Goal: Task Accomplishment & Management: Use online tool/utility

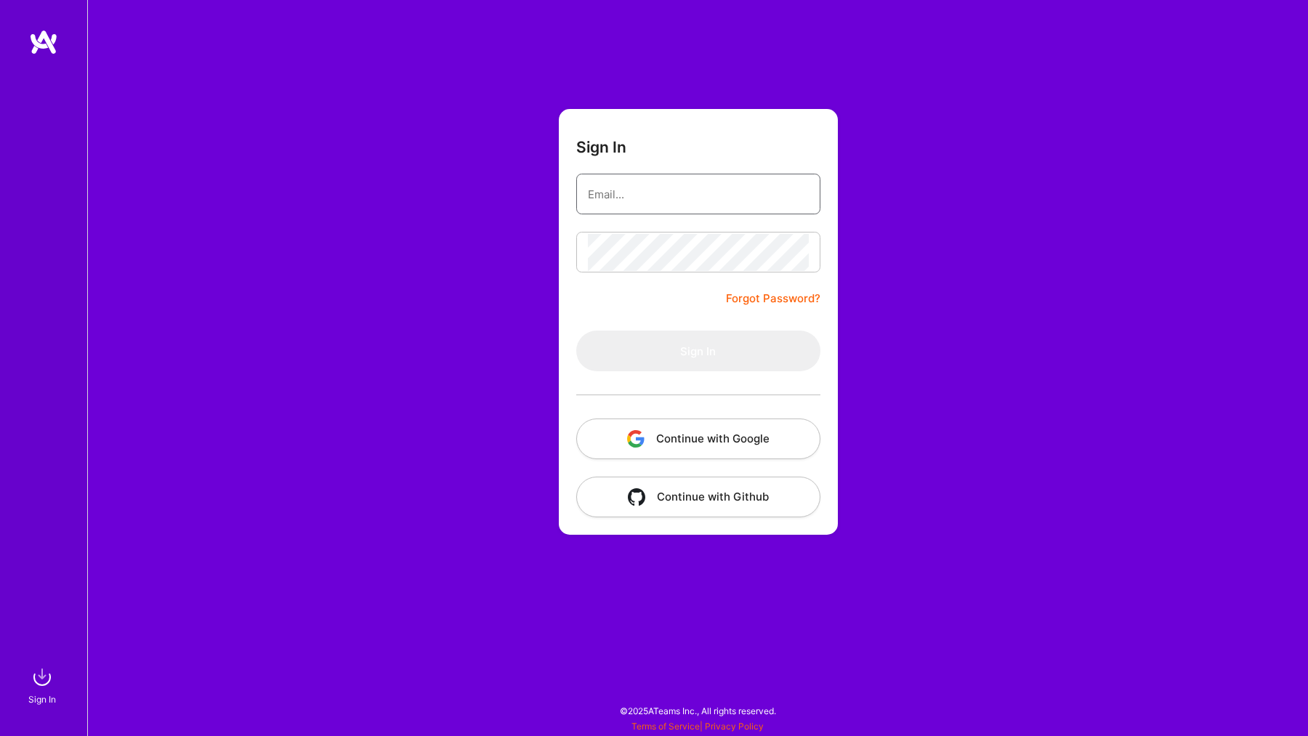
click at [670, 211] on input "email" at bounding box center [698, 194] width 221 height 37
type input "[EMAIL_ADDRESS][DOMAIN_NAME]"
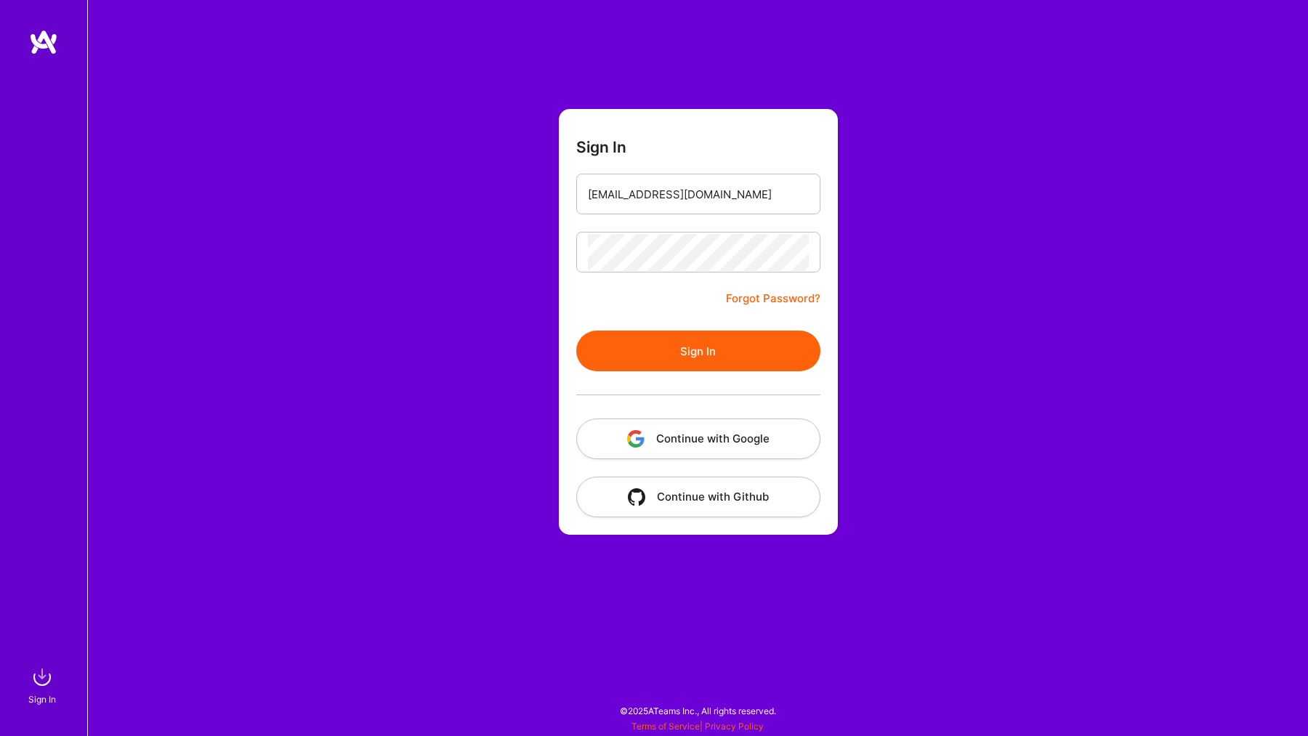
click at [694, 339] on button "Sign In" at bounding box center [698, 351] width 244 height 41
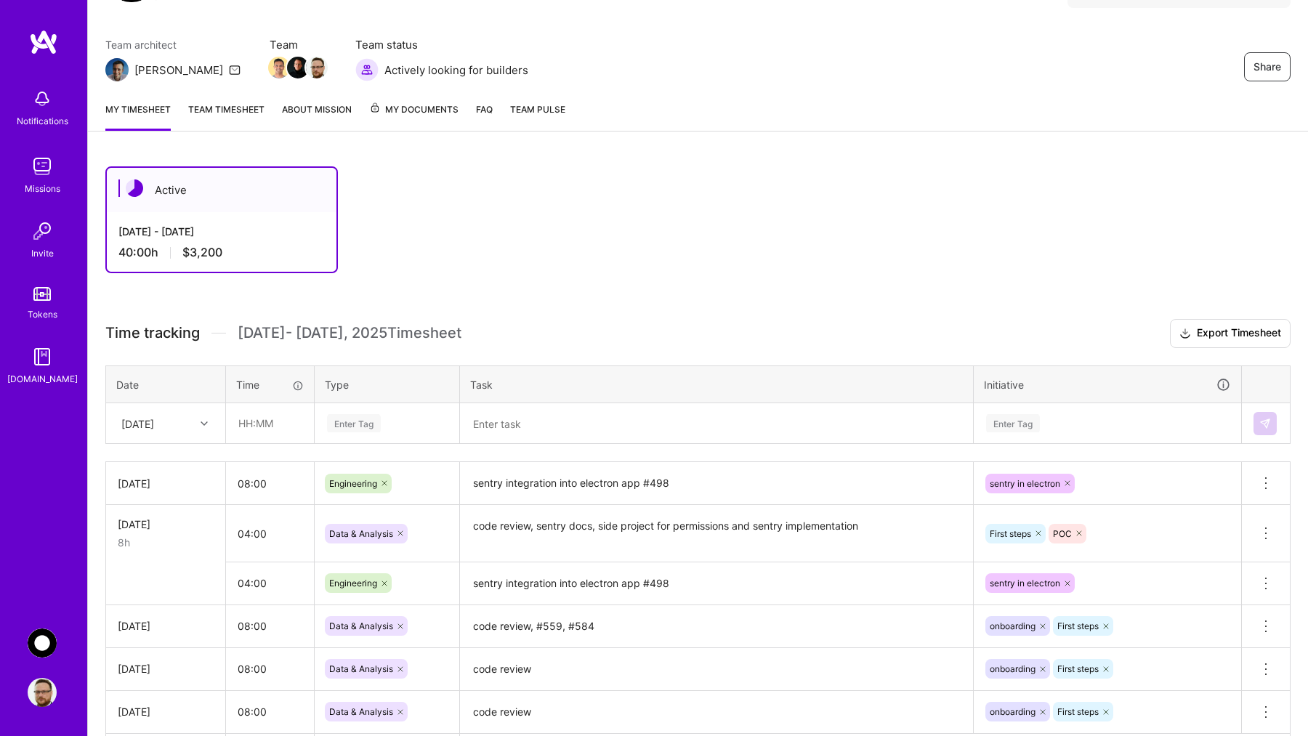
scroll to position [127, 0]
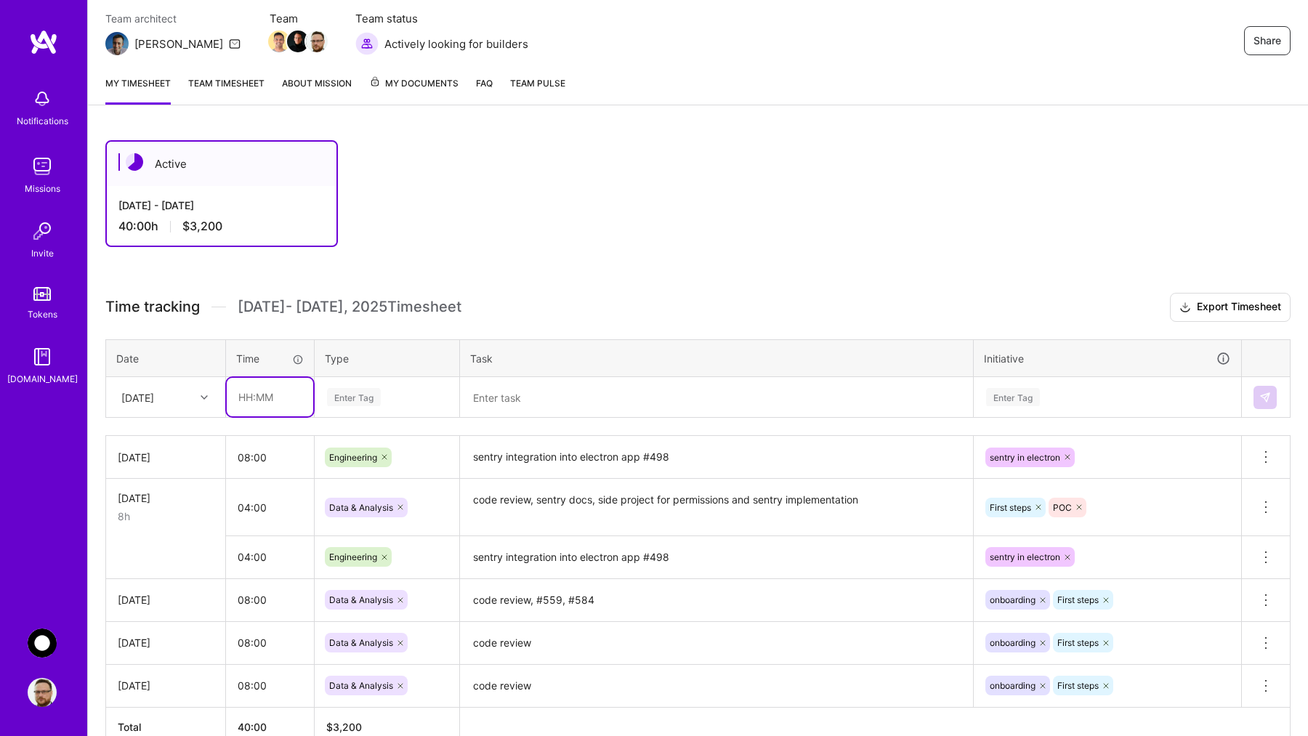
click at [254, 409] on input "text" at bounding box center [270, 397] width 86 height 38
type input "08:00"
click at [360, 394] on div "Enter Tag" at bounding box center [354, 397] width 54 height 23
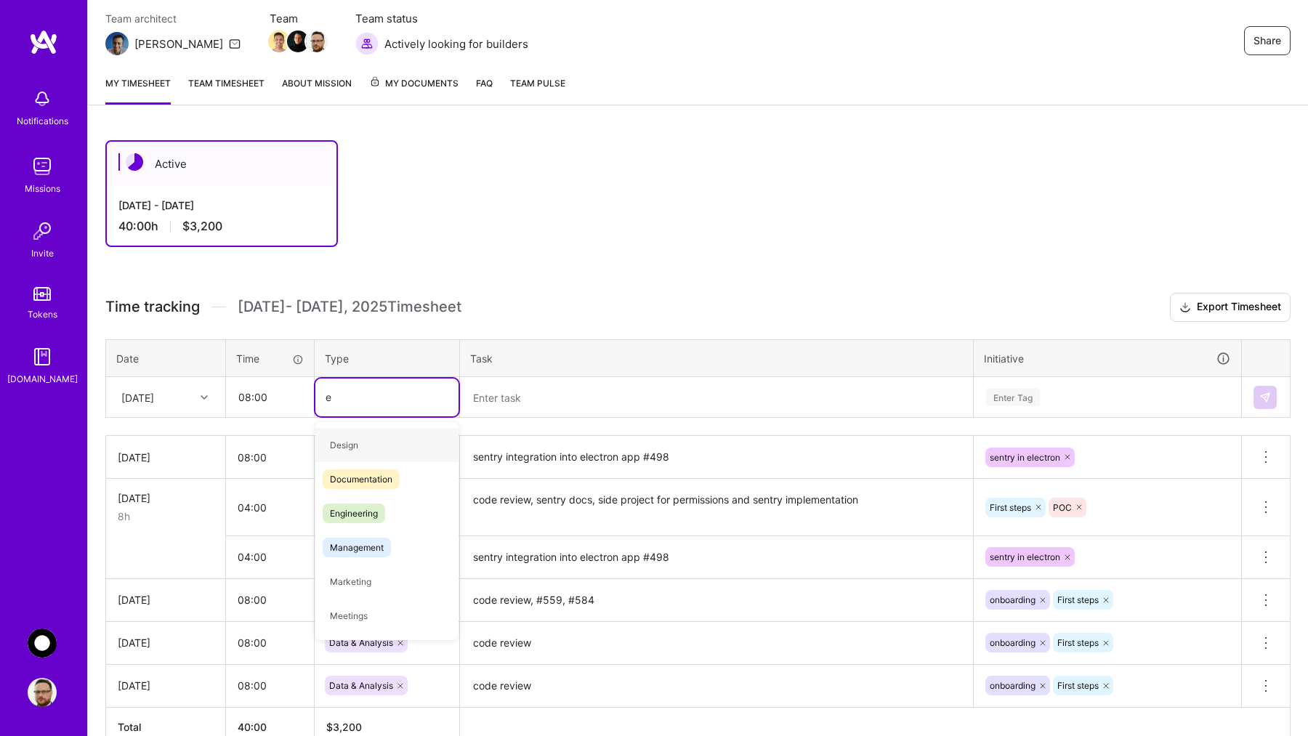
type input "en"
click at [350, 479] on span "Engineering" at bounding box center [354, 479] width 62 height 20
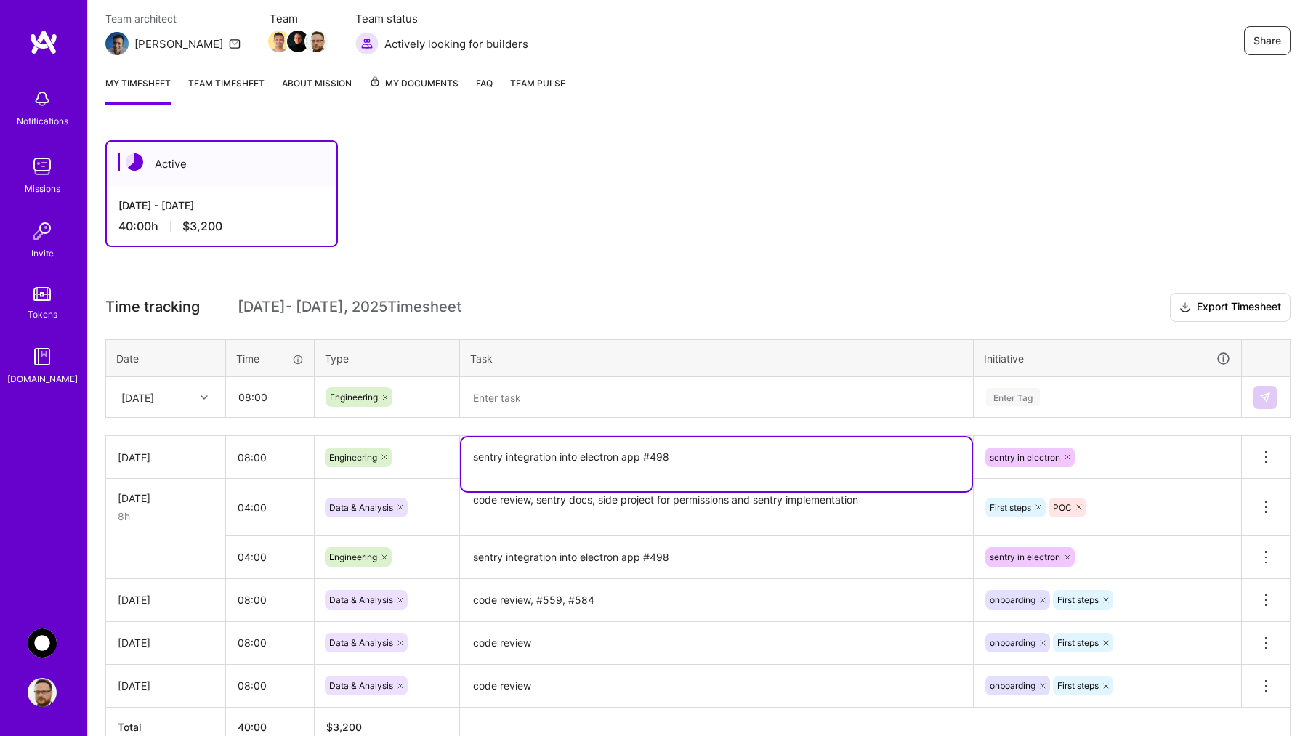
drag, startPoint x: 684, startPoint y: 453, endPoint x: 434, endPoint y: 450, distance: 249.9
click at [434, 450] on tr "[DATE] 08:00 Engineering sentry integration into electron app #498 sentry in el…" at bounding box center [698, 457] width 1184 height 43
click at [516, 405] on textarea at bounding box center [716, 397] width 510 height 38
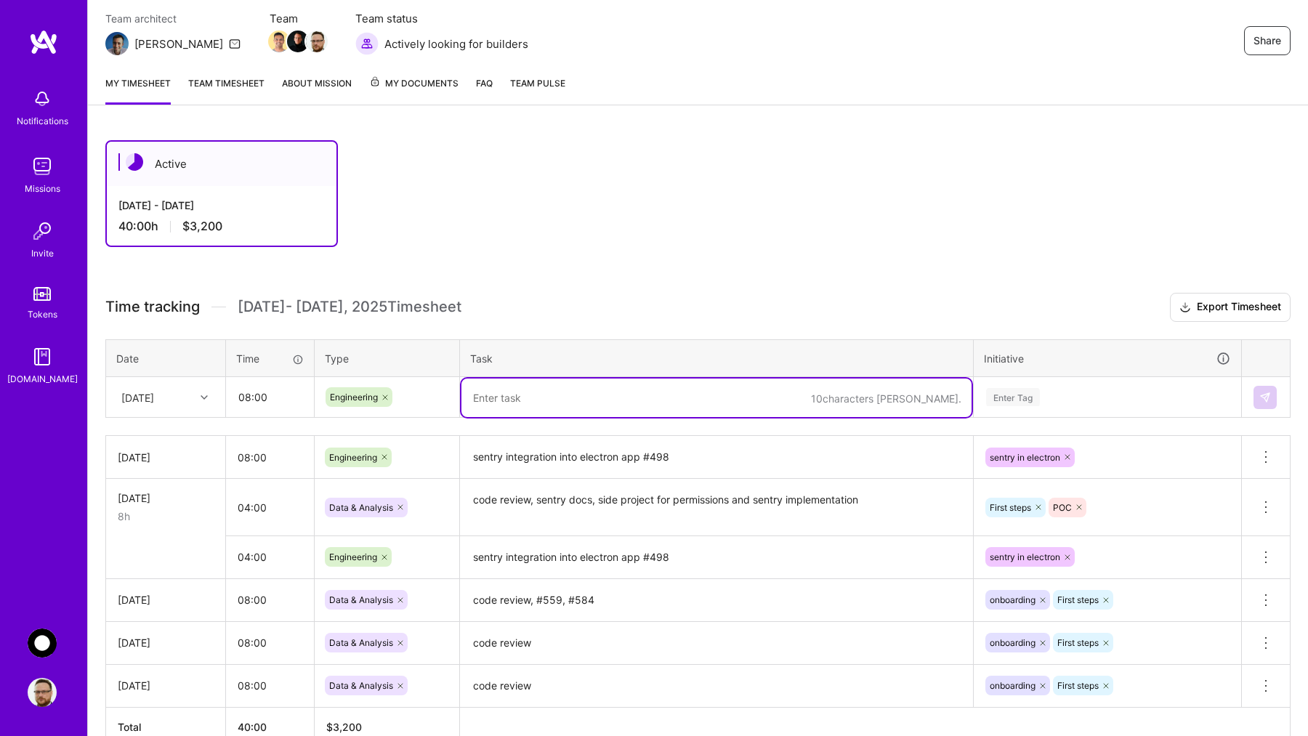
paste textarea "sentry integration into electron app #498"
type textarea "sentry integration into electron app #498"
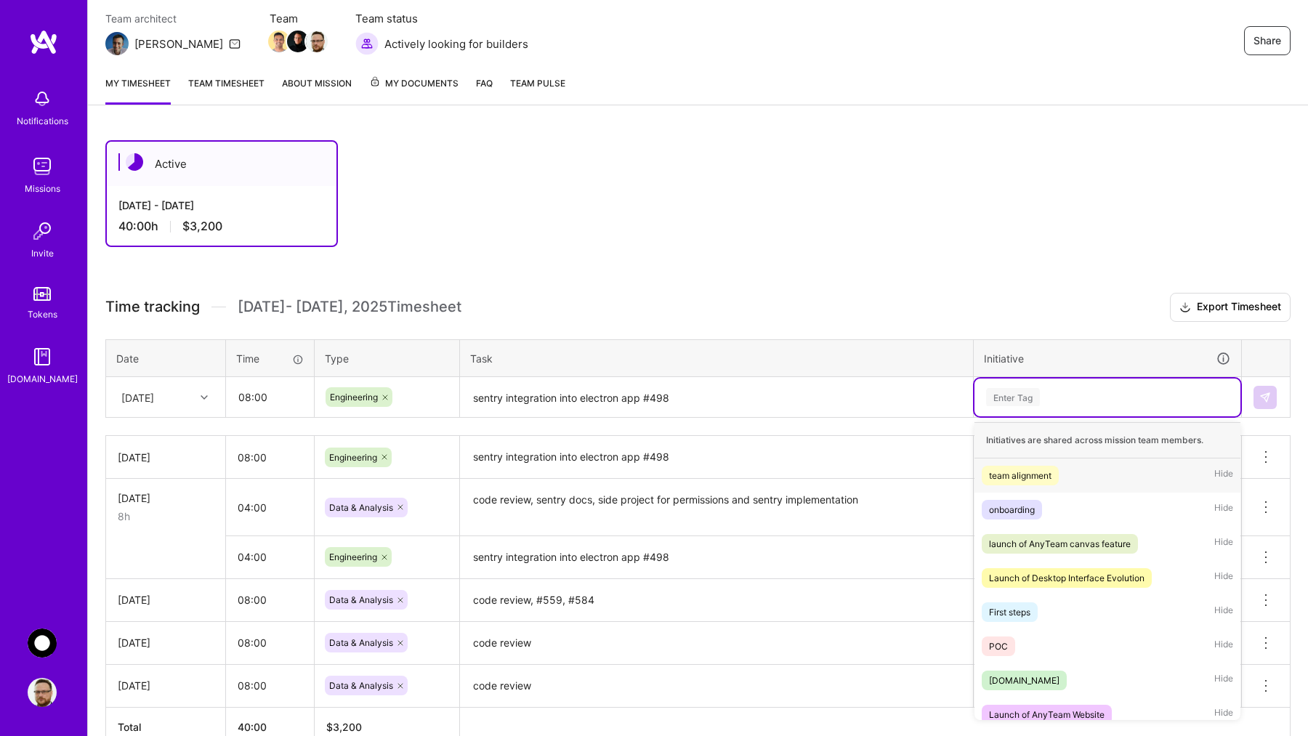
click at [1061, 390] on div "Enter Tag" at bounding box center [1107, 397] width 246 height 18
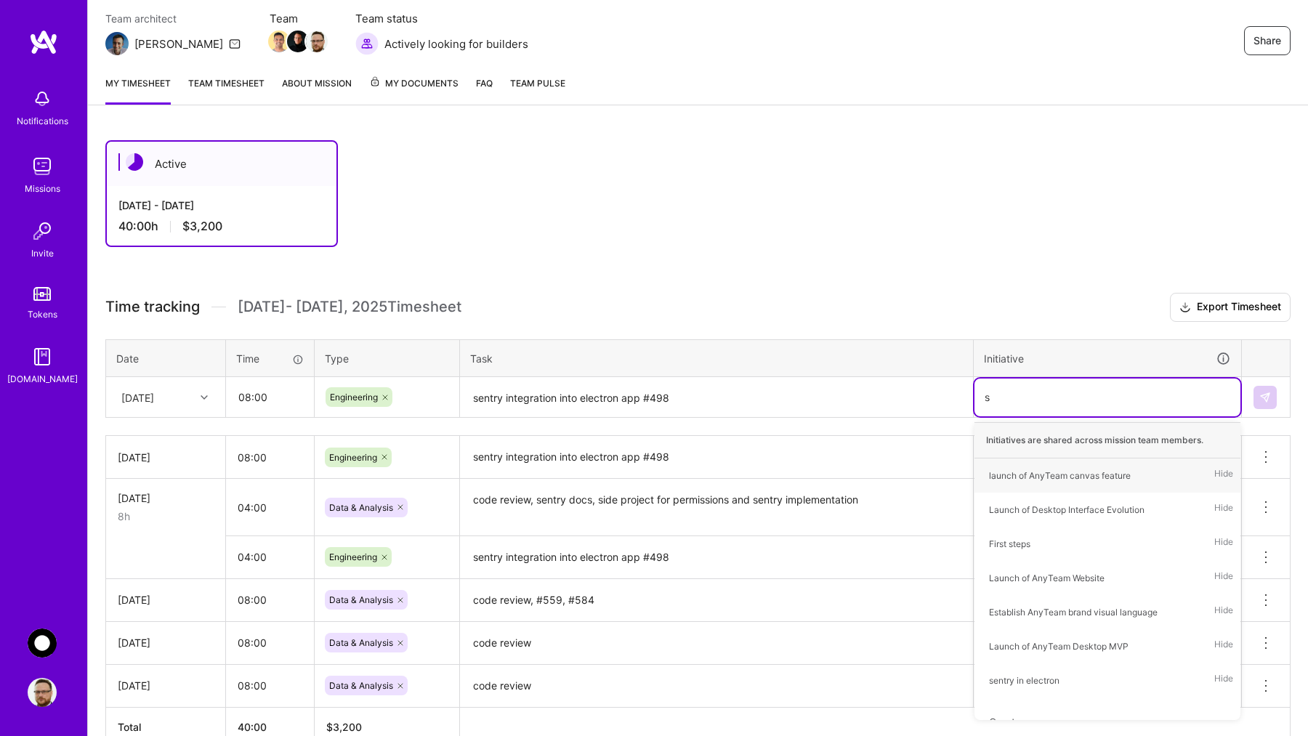
type input "se"
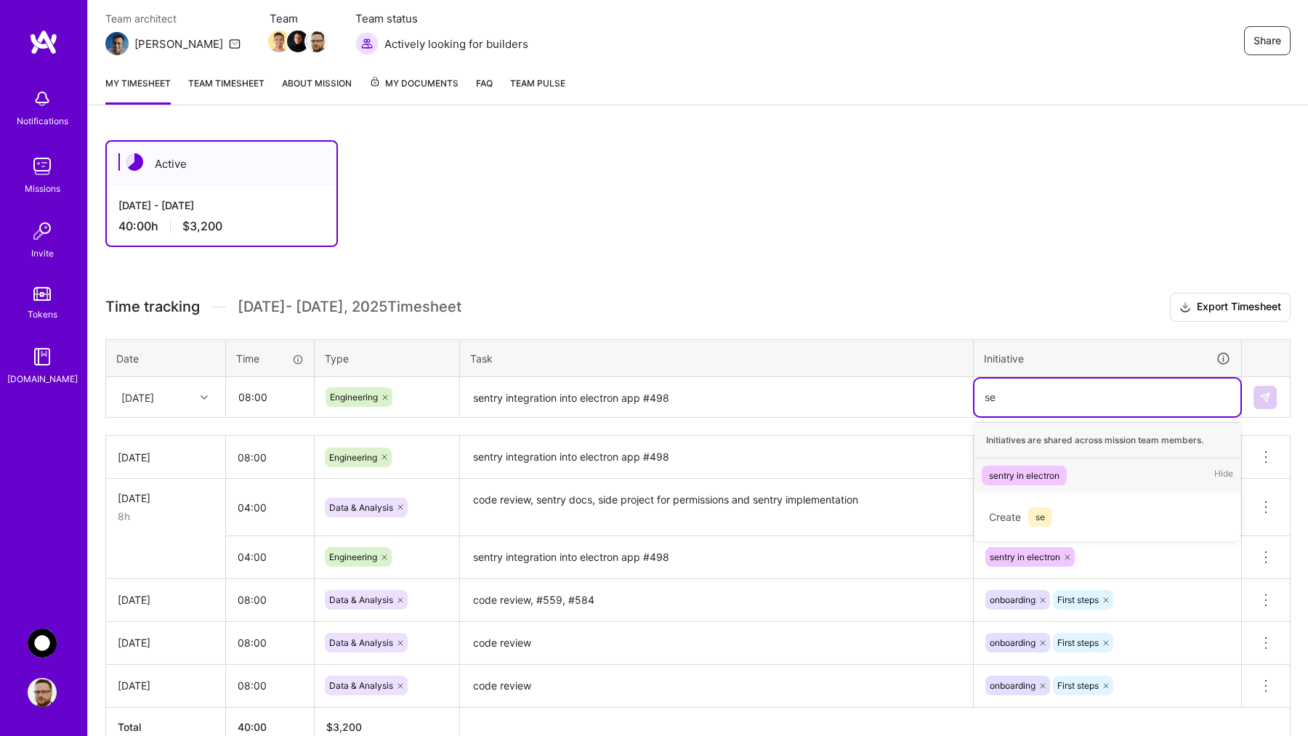
click at [1041, 476] on div "sentry in electron" at bounding box center [1024, 475] width 70 height 15
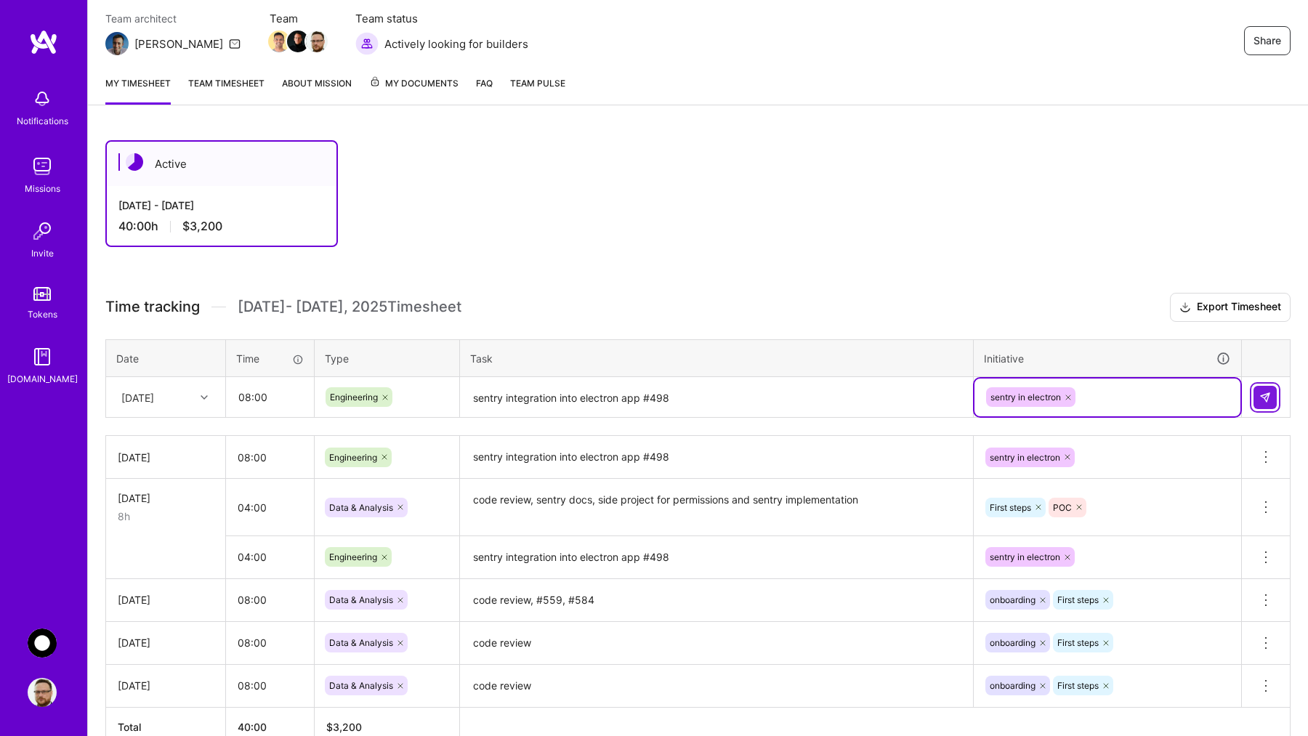
click at [1269, 395] on img at bounding box center [1265, 398] width 12 height 12
